Goal: Task Accomplishment & Management: Manage account settings

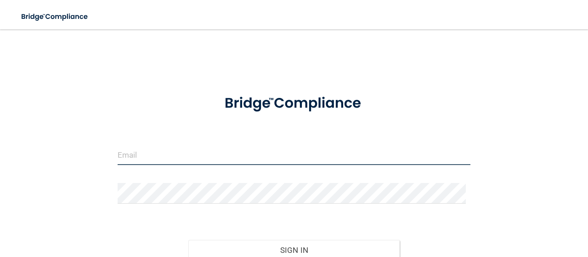
click at [225, 154] on input "email" at bounding box center [294, 154] width 353 height 21
type input "[EMAIL_ADDRESS][DOMAIN_NAME]"
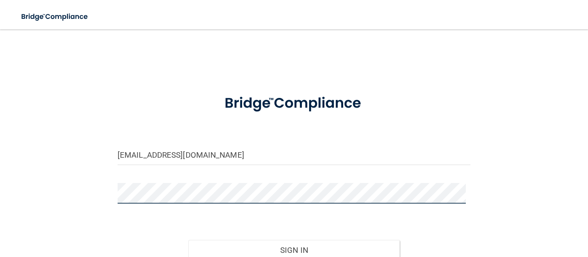
click at [188, 240] on button "Sign In" at bounding box center [294, 250] width 212 height 20
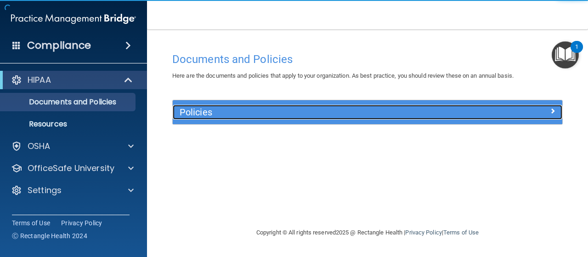
click at [298, 115] on h5 "Policies" at bounding box center [319, 112] width 278 height 10
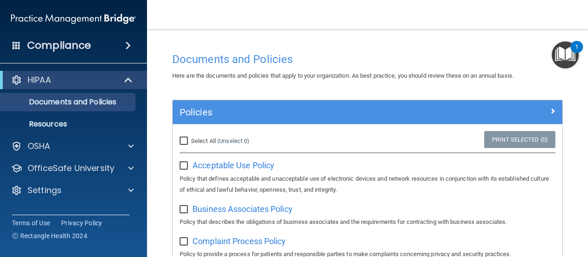
click at [184, 140] on input "Select All (Unselect 0) Unselect All" at bounding box center [185, 140] width 11 height 7
checkbox input "true"
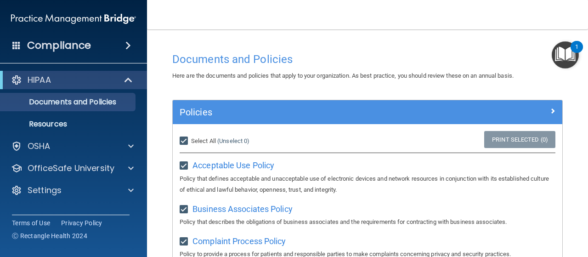
checkbox input "true"
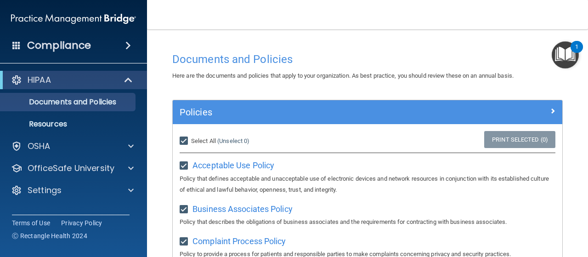
checkbox input "true"
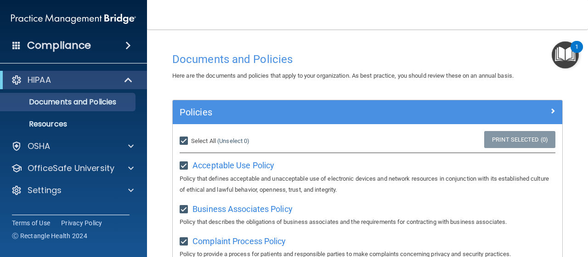
checkbox input "true"
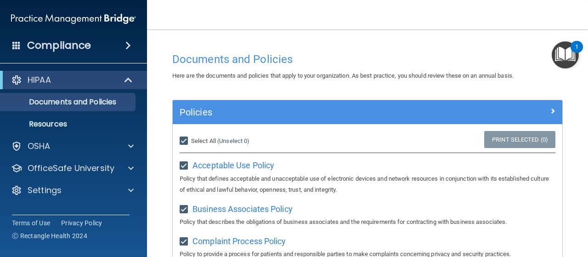
checkbox input "true"
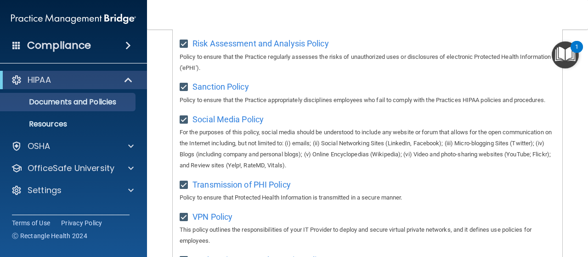
scroll to position [680, 0]
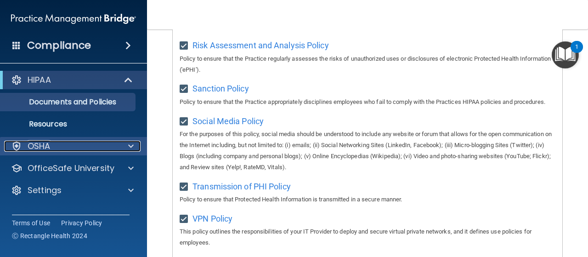
click at [129, 146] on span at bounding box center [131, 145] width 6 height 11
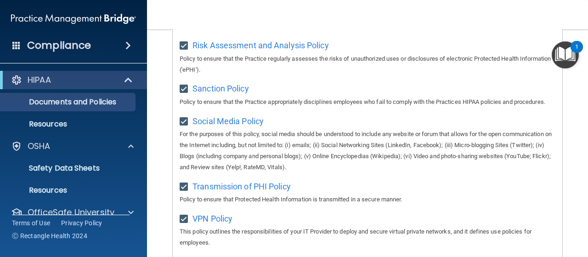
click at [563, 57] on img "Open Resource Center, 1 new notification" at bounding box center [564, 54] width 27 height 27
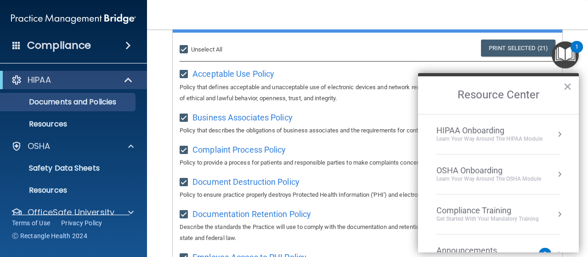
scroll to position [0, 0]
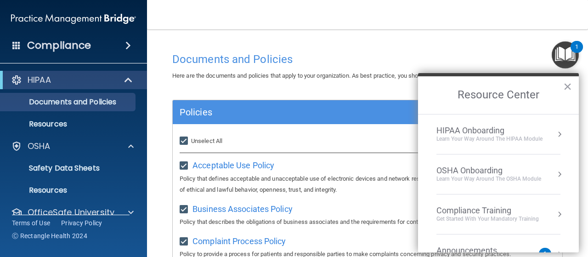
click at [74, 50] on h4 "Compliance" at bounding box center [59, 45] width 64 height 13
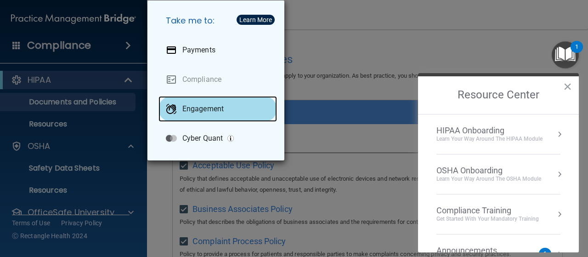
click at [201, 111] on p "Engagement" at bounding box center [202, 108] width 41 height 9
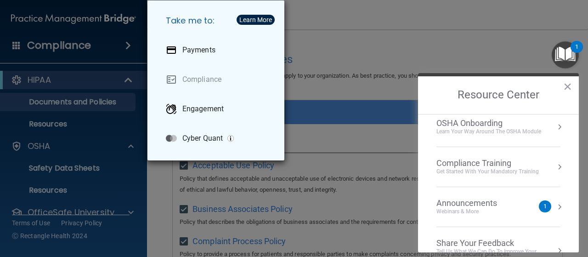
scroll to position [68, 0]
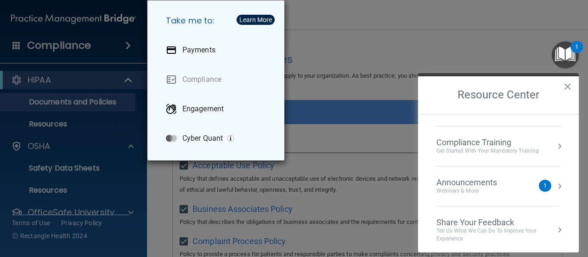
click at [539, 184] on div "1" at bounding box center [545, 186] width 12 height 12
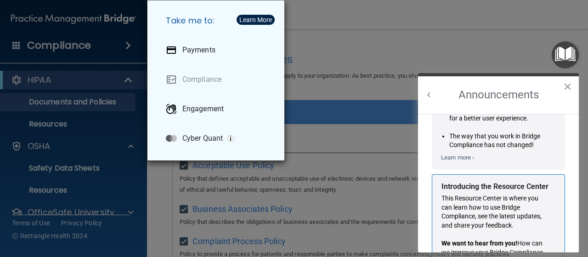
scroll to position [0, 0]
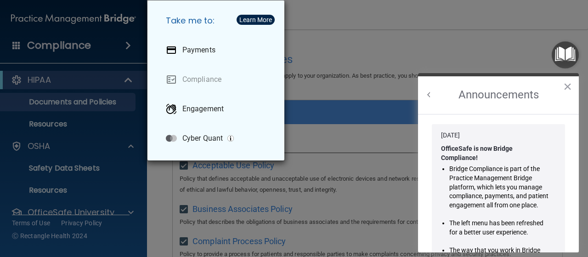
click at [325, 50] on div "Take me to: Payments Compliance Engagement Cyber Quant" at bounding box center [294, 128] width 588 height 257
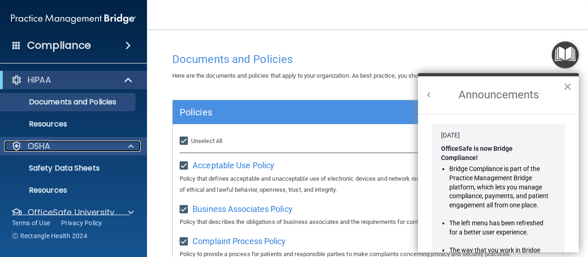
click at [126, 149] on div at bounding box center [129, 145] width 23 height 11
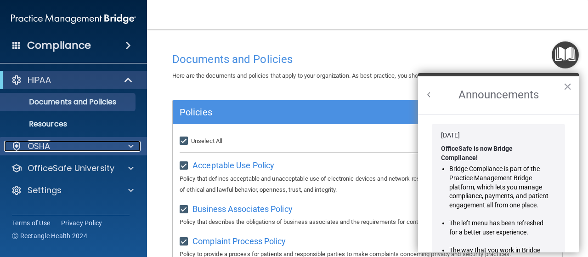
click at [126, 149] on div at bounding box center [129, 145] width 23 height 11
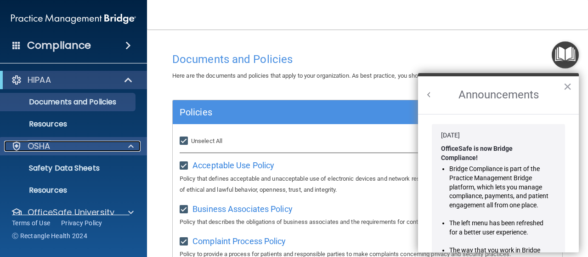
click at [35, 149] on p "OSHA" at bounding box center [39, 145] width 23 height 11
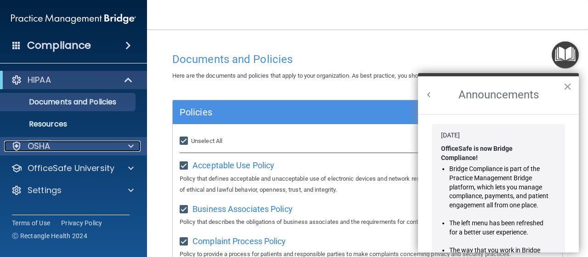
click at [35, 149] on p "OSHA" at bounding box center [39, 145] width 23 height 11
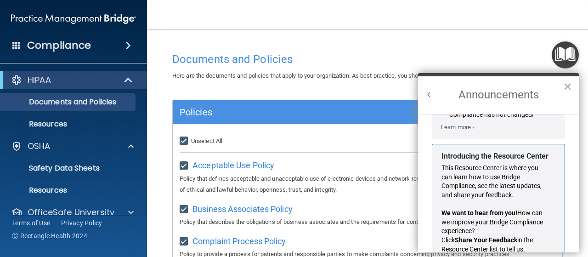
scroll to position [168, 0]
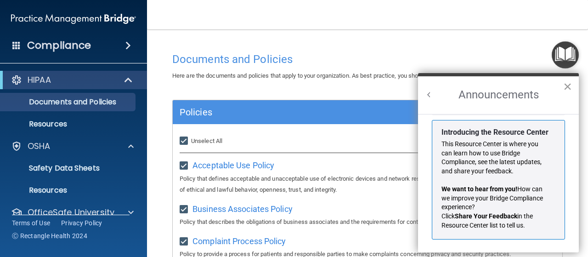
click at [568, 88] on button "×" at bounding box center [567, 86] width 9 height 15
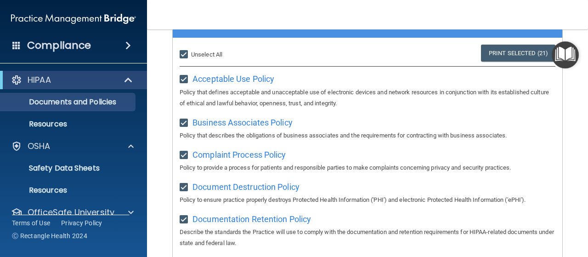
scroll to position [0, 0]
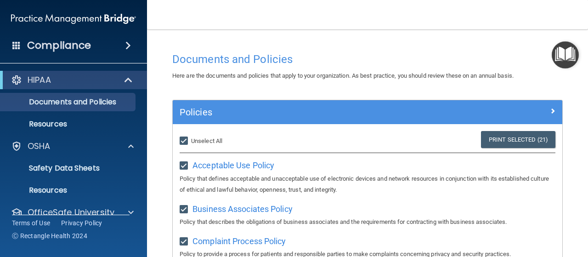
click at [185, 142] on input "Select All (Unselect 21) Unselect All" at bounding box center [185, 140] width 11 height 7
checkbox input "false"
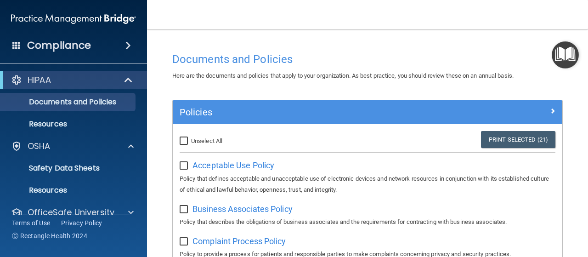
checkbox input "false"
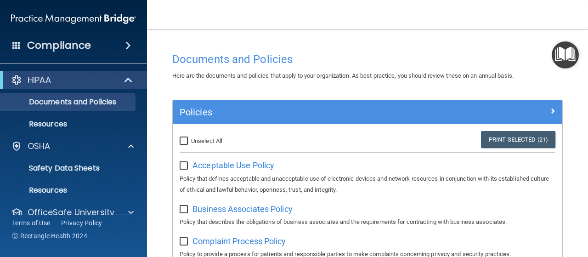
checkbox input "false"
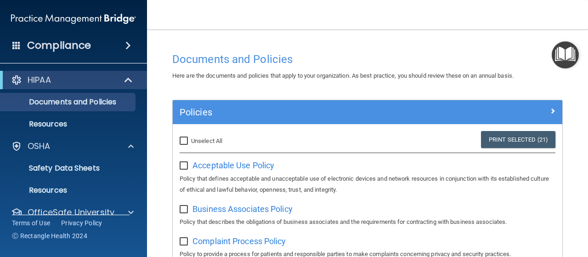
checkbox input "false"
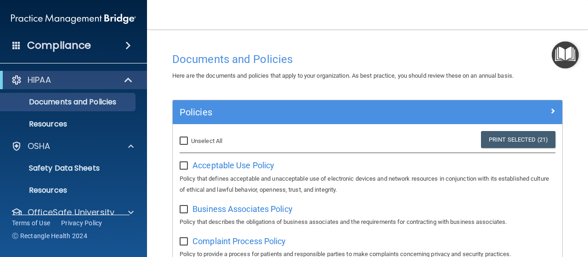
checkbox input "false"
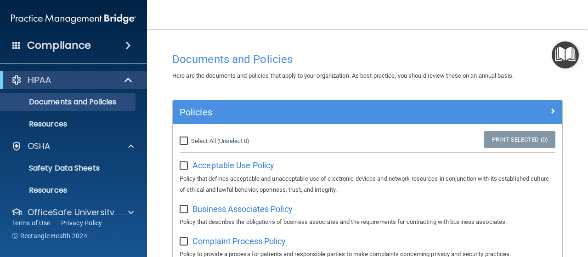
click at [116, 44] on div "Compliance" at bounding box center [73, 45] width 147 height 20
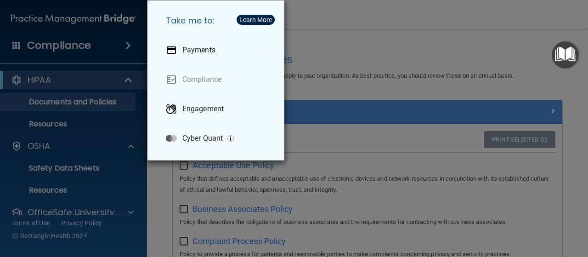
click at [256, 21] on div "Learn More" at bounding box center [255, 20] width 33 height 6
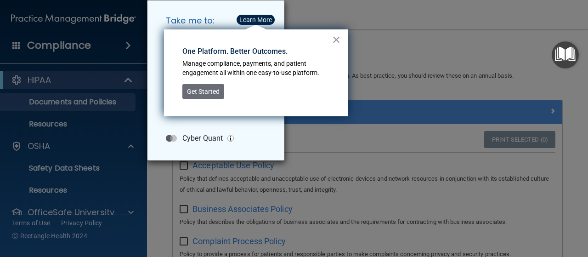
click at [337, 42] on button "×" at bounding box center [336, 39] width 9 height 15
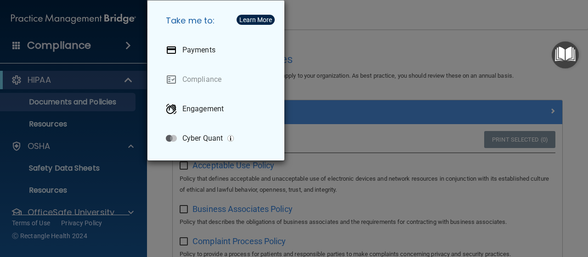
click at [63, 121] on div "Take me to: Payments Compliance Engagement Cyber Quant" at bounding box center [294, 128] width 588 height 257
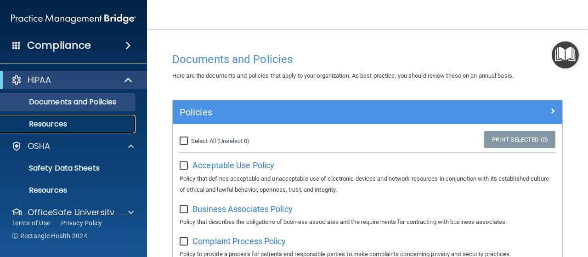
click at [54, 133] on link "Resources" at bounding box center [63, 124] width 145 height 18
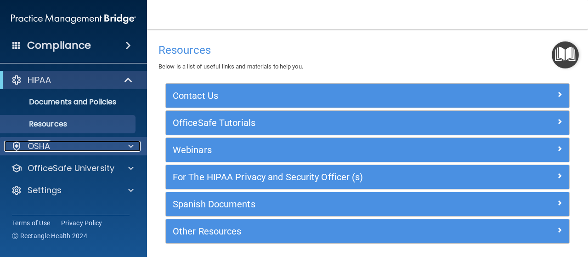
click at [50, 144] on p "OSHA" at bounding box center [39, 145] width 23 height 11
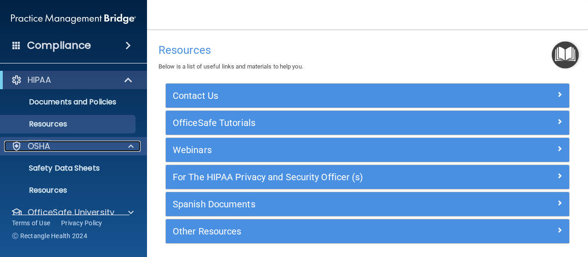
click at [38, 148] on p "OSHA" at bounding box center [39, 145] width 23 height 11
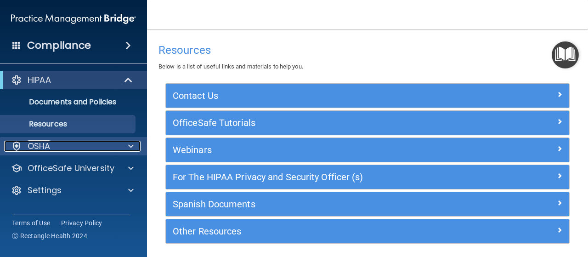
click at [38, 148] on p "OSHA" at bounding box center [39, 145] width 23 height 11
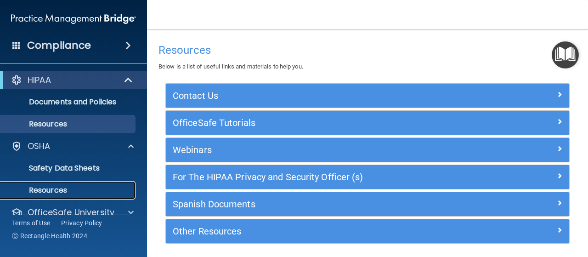
click at [39, 190] on p "Resources" at bounding box center [68, 189] width 125 height 9
